Goal: Go to known website: Access a specific website the user already knows

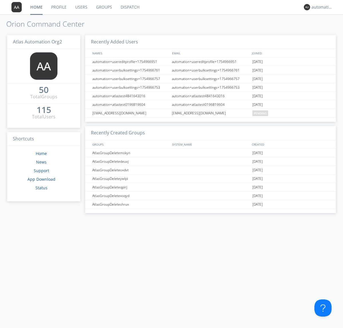
click at [130, 7] on link "Dispatch" at bounding box center [129, 7] width 27 height 14
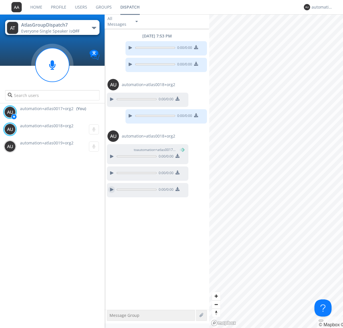
click at [111, 190] on div at bounding box center [111, 189] width 7 height 7
click at [321, 7] on div "automation+atlas0017+org2" at bounding box center [322, 7] width 21 height 6
